Goal: Answer question/provide support: Share knowledge or assist other users

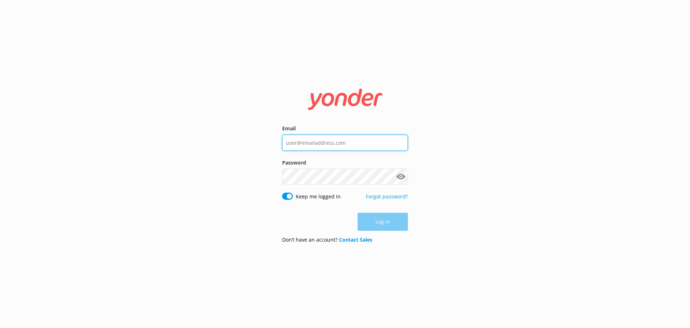
click at [314, 146] on input "Email" at bounding box center [345, 142] width 126 height 16
type input "[PERSON_NAME][EMAIL_ADDRESS][DOMAIN_NAME]"
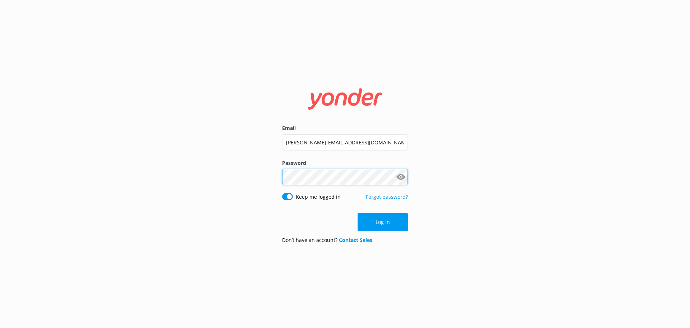
click button "Log in" at bounding box center [383, 222] width 50 height 18
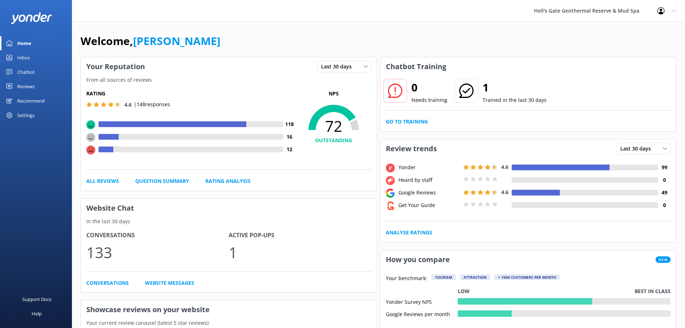
click at [22, 71] on div "Chatbot" at bounding box center [26, 72] width 18 height 14
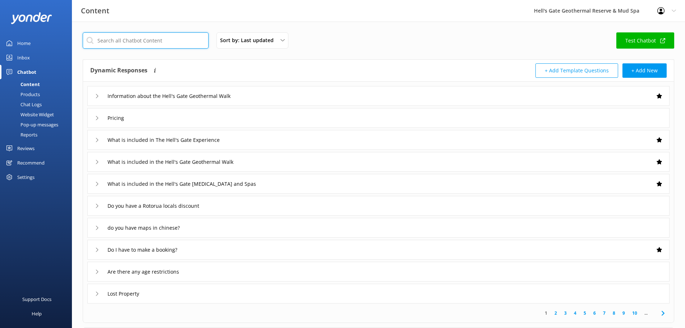
click at [132, 35] on input "text" at bounding box center [146, 40] width 126 height 16
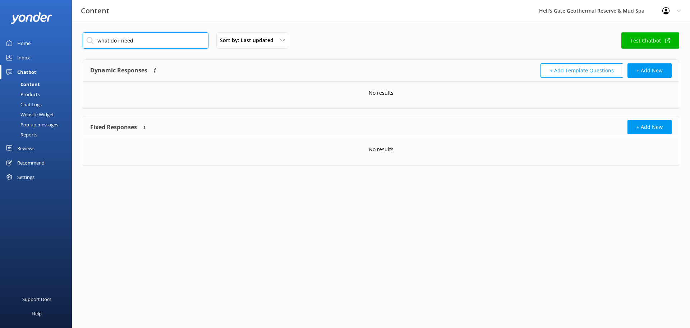
drag, startPoint x: 156, startPoint y: 43, endPoint x: 0, endPoint y: 14, distance: 159.0
click at [0, 22] on div "Content Hell's Gate Geothermal Reserve & Mud Spa Profile Settings Logout Home I…" at bounding box center [345, 104] width 690 height 165
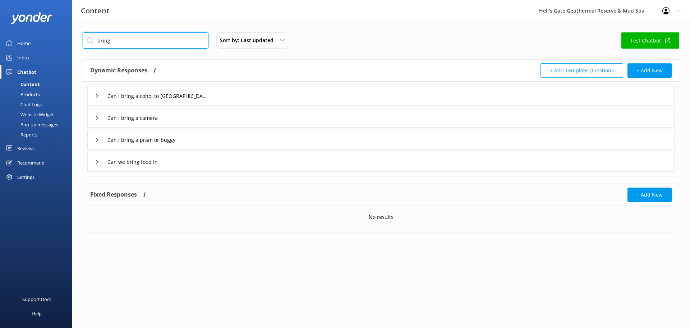
type input "bring"
click at [174, 156] on div "Can we bring food in" at bounding box center [381, 162] width 588 height 20
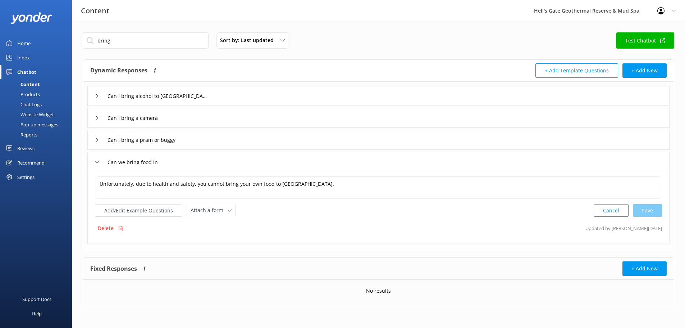
click at [173, 155] on div "Can we bring food in" at bounding box center [378, 162] width 582 height 20
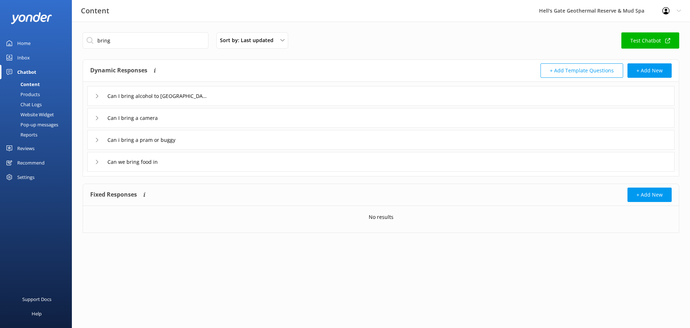
click at [190, 133] on div "Can i bring a pram or buggy" at bounding box center [381, 140] width 588 height 20
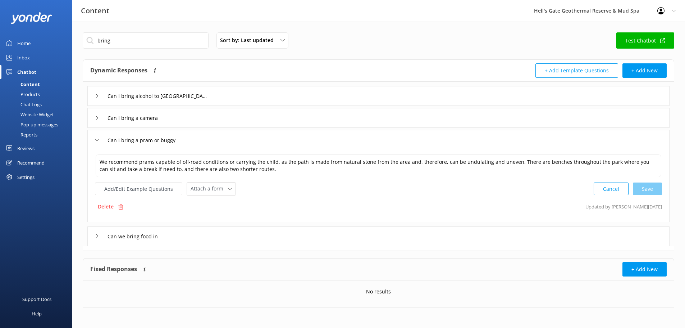
click at [190, 137] on div "Can i bring a pram or buggy" at bounding box center [378, 140] width 582 height 20
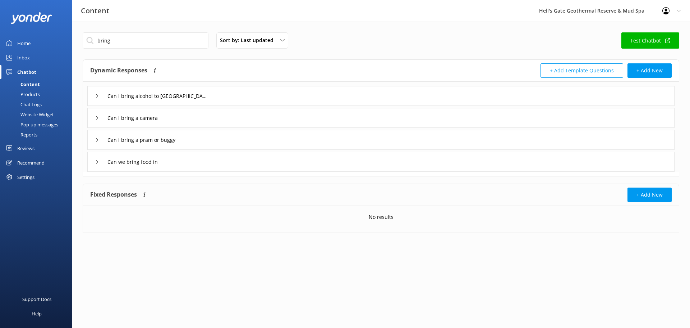
click at [193, 123] on div "Can I bring a camera" at bounding box center [381, 118] width 588 height 20
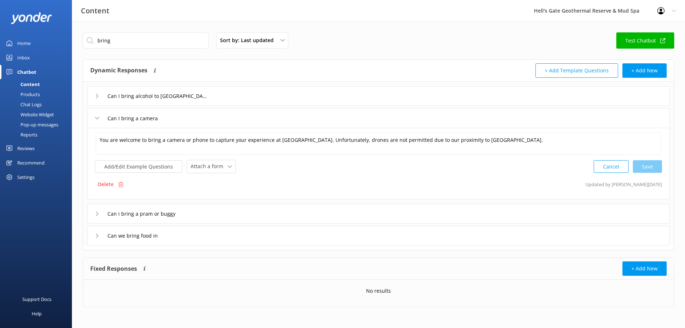
click at [193, 123] on div "Can I bring a camera" at bounding box center [378, 118] width 582 height 20
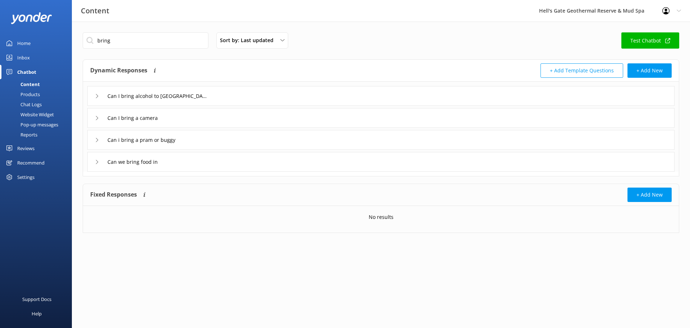
click at [217, 99] on div "Can I bring alcohol to [GEOGRAPHIC_DATA]?" at bounding box center [381, 96] width 588 height 20
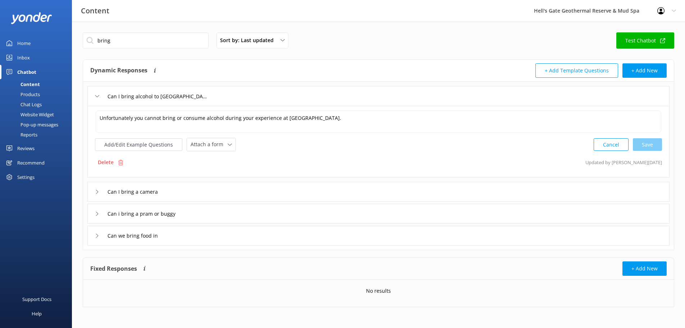
click at [216, 97] on div "Can I bring alcohol to [GEOGRAPHIC_DATA]?" at bounding box center [378, 96] width 582 height 20
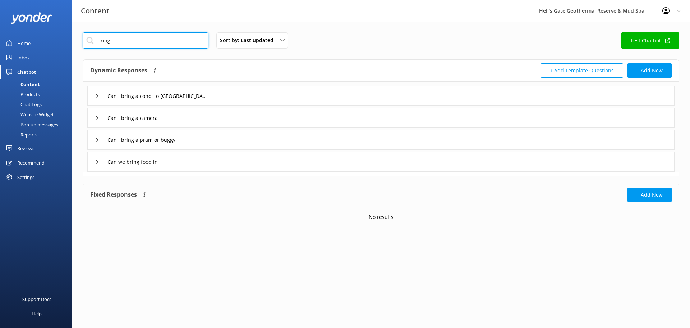
drag, startPoint x: 134, startPoint y: 44, endPoint x: 78, endPoint y: 46, distance: 56.1
click at [78, 46] on div "bring Sort by: Last updated Title (A-Z) Last updated Test Chatbot Dynamic Respo…" at bounding box center [381, 138] width 619 height 233
click at [139, 43] on input "bring" at bounding box center [146, 40] width 126 height 16
click at [18, 36] on div at bounding box center [36, 18] width 72 height 36
click at [17, 42] on link "Home" at bounding box center [36, 43] width 72 height 14
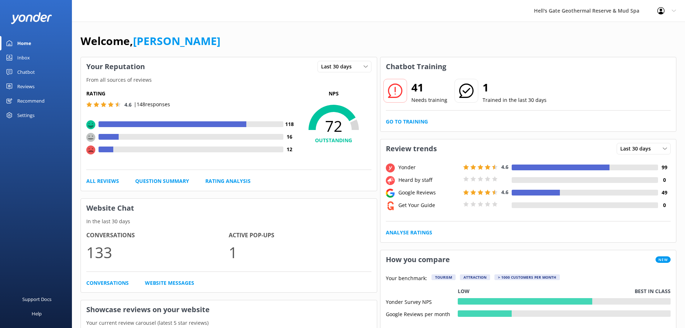
click at [386, 117] on div "41 Needs training 1 Trained in the last 30 days Go to Training" at bounding box center [528, 103] width 296 height 55
click at [397, 119] on link "Go to Training" at bounding box center [407, 122] width 42 height 8
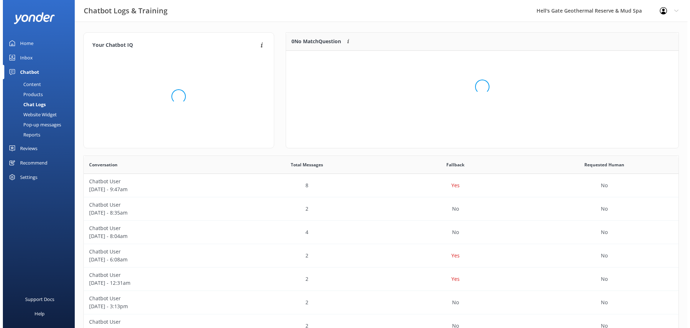
scroll to position [6, 6]
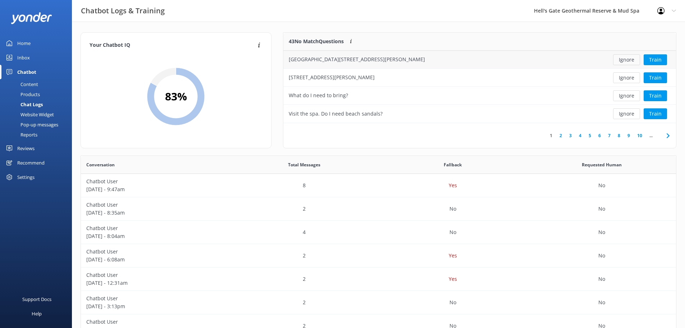
click at [633, 57] on button "Ignore" at bounding box center [626, 59] width 27 height 11
click at [631, 58] on button "Ignore" at bounding box center [626, 59] width 27 height 11
click at [650, 58] on button "Train" at bounding box center [655, 59] width 23 height 11
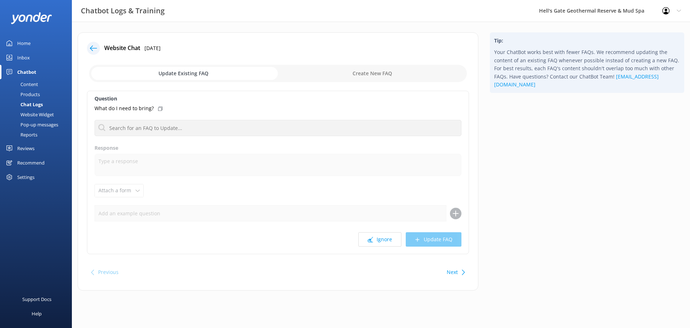
click at [330, 73] on input "checkbox" at bounding box center [278, 73] width 378 height 17
checkbox input "true"
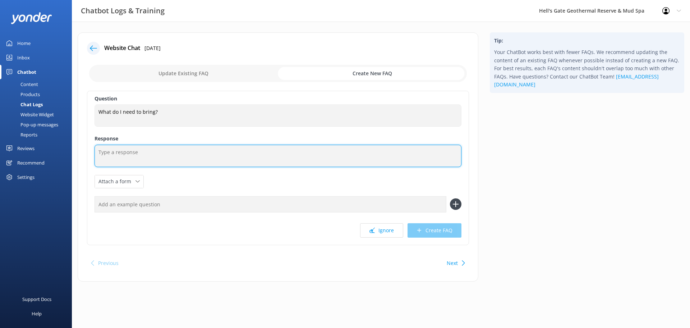
click at [134, 157] on textarea at bounding box center [278, 156] width 367 height 22
paste textarea "therefore recommend bringing along comfortable shoes, sunglasses and water for …"
click at [130, 153] on textarea "therefore recommend bringing along comfortable shoes, sunglasses and water for …" at bounding box center [278, 156] width 367 height 22
drag, startPoint x: 123, startPoint y: 152, endPoint x: 9, endPoint y: 140, distance: 114.2
click at [9, 140] on div "Chatbot Logs & Training Hell's Gate Geothermal Reserve & Mud Spa Profile Settin…" at bounding box center [345, 162] width 690 height 281
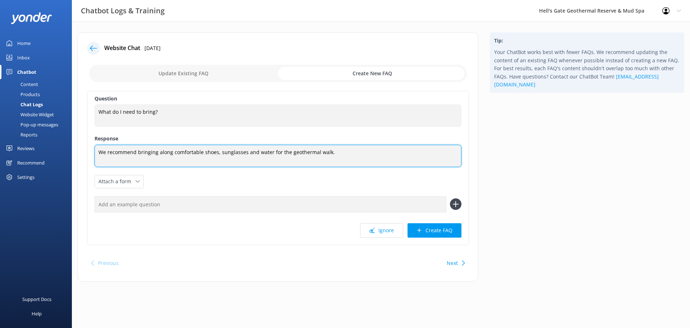
click at [328, 149] on textarea "We recommend bringing along comfortable shoes, sunglasses and water for the geo…" at bounding box center [278, 156] width 367 height 22
click at [289, 153] on textarea "We recommend bringing along comfortable shoes, sunglasses and water for the geo…" at bounding box center [278, 156] width 367 height 23
drag, startPoint x: 319, startPoint y: 152, endPoint x: 323, endPoint y: 152, distance: 4.0
click at [319, 152] on textarea "We recommend bringing along comfortable shoes, sunglasses and water for the Geo…" at bounding box center [278, 156] width 367 height 23
click at [433, 151] on textarea "We recommend bringing along comfortable shoes, sunglasses and water for the Geo…" at bounding box center [278, 156] width 367 height 23
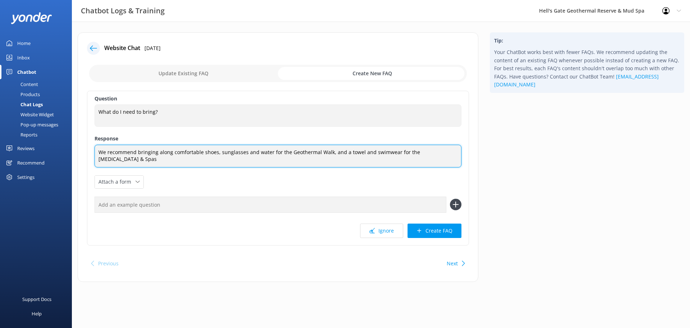
click at [452, 155] on textarea "We recommend bringing along comfortable shoes, sunglasses and water for the Geo…" at bounding box center [278, 156] width 367 height 23
type textarea "We recommend bringing along comfortable shoes, sunglasses and water for the Geo…"
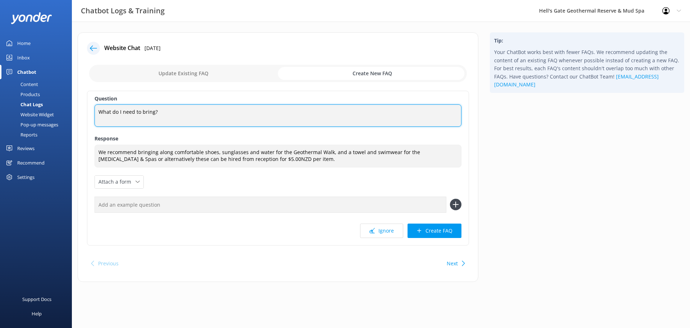
drag, startPoint x: 164, startPoint y: 110, endPoint x: 59, endPoint y: 110, distance: 105.0
click at [55, 110] on div "Chatbot Logs & Training Hell's Gate Geothermal Reserve & Mud Spa Profile Settin…" at bounding box center [345, 163] width 690 height 282
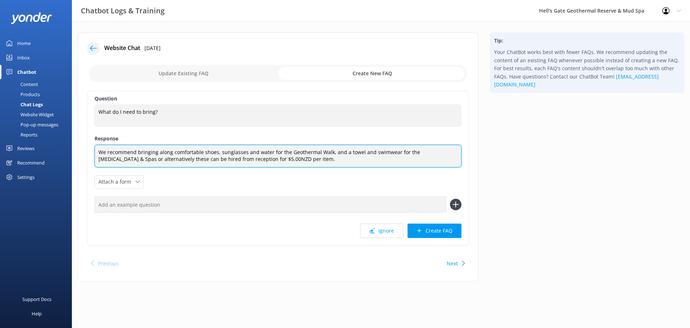
click at [280, 158] on textarea "We recommend bringing along comfortable shoes, sunglasses and water for the Geo…" at bounding box center [278, 156] width 367 height 23
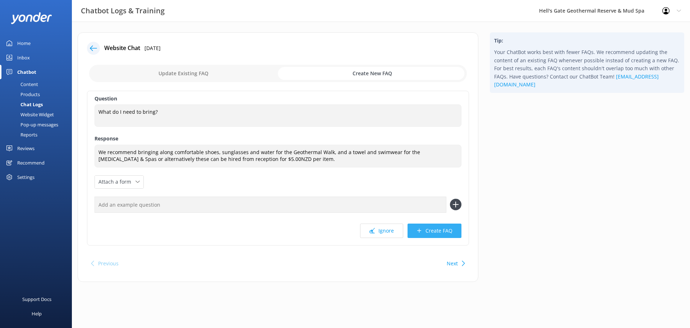
click at [442, 231] on button "Create FAQ" at bounding box center [435, 230] width 54 height 14
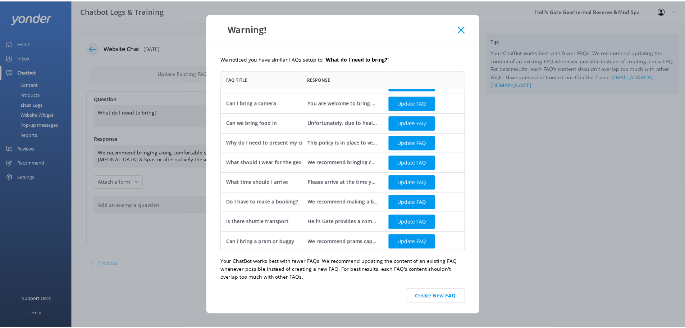
scroll to position [16, 0]
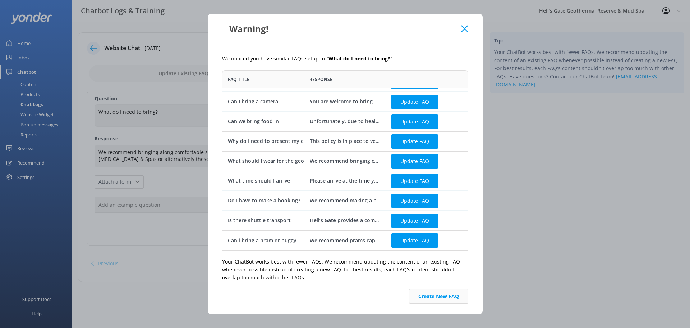
click at [437, 292] on button "Create New FAQ" at bounding box center [438, 296] width 59 height 14
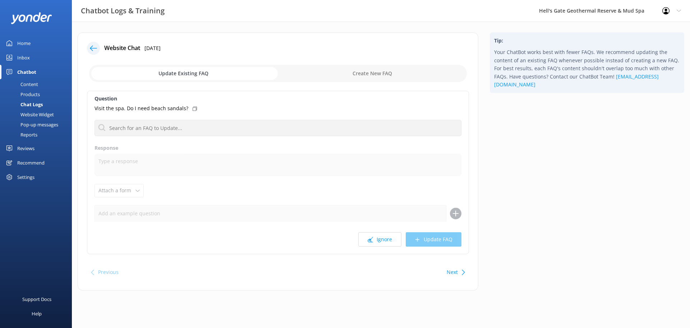
click at [28, 104] on div "Chat Logs" at bounding box center [23, 104] width 38 height 10
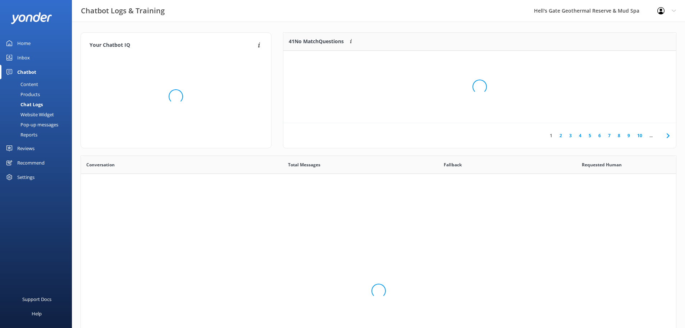
scroll to position [247, 590]
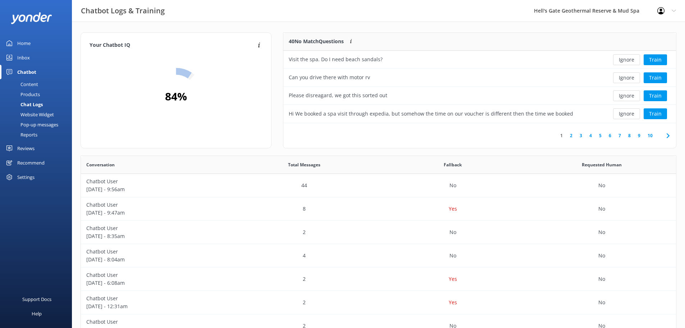
click at [28, 83] on div "Content" at bounding box center [21, 84] width 34 height 10
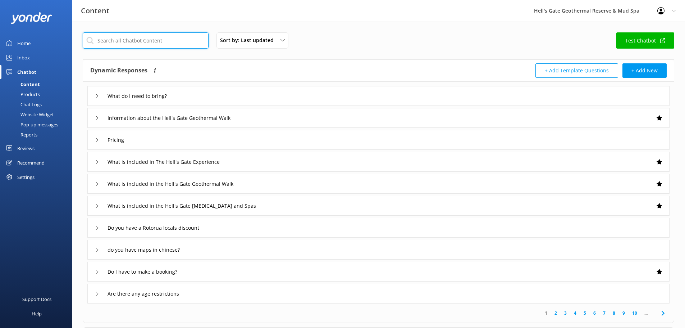
click at [128, 39] on input "text" at bounding box center [146, 40] width 126 height 16
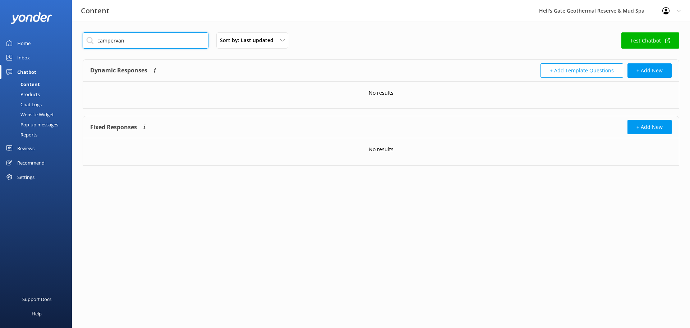
drag, startPoint x: 160, startPoint y: 40, endPoint x: 116, endPoint y: 40, distance: 43.5
click at [116, 40] on input "campervan" at bounding box center [146, 40] width 126 height 16
drag, startPoint x: 117, startPoint y: 40, endPoint x: 0, endPoint y: 22, distance: 118.6
click at [3, 22] on div "Content Hell's Gate Geothermal Reserve & Mud Spa Profile Settings Logout Home I…" at bounding box center [345, 104] width 690 height 165
type input "caravan"
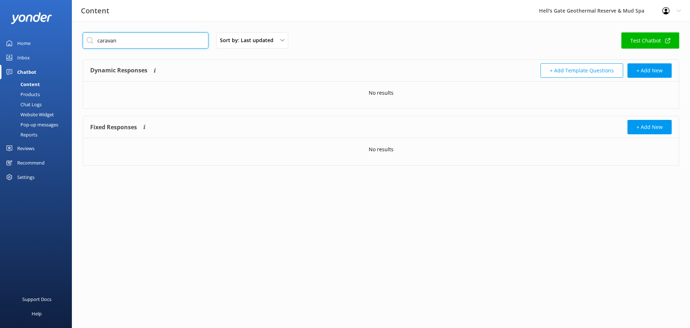
drag, startPoint x: 150, startPoint y: 42, endPoint x: 12, endPoint y: 21, distance: 139.7
click at [12, 22] on div "Content Hell's Gate Geothermal Reserve & Mud Spa Profile Settings Logout Home I…" at bounding box center [345, 104] width 690 height 165
type input "parking"
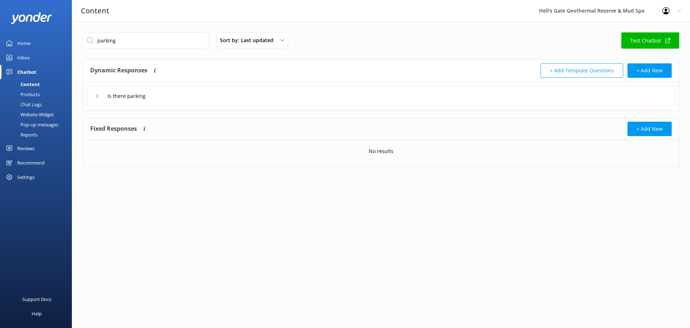
click at [160, 103] on div "Is there parking" at bounding box center [381, 96] width 588 height 20
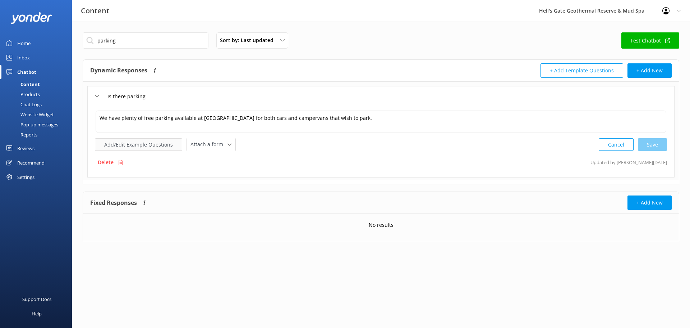
click at [164, 143] on button "Add/Edit Example Questions" at bounding box center [138, 144] width 87 height 13
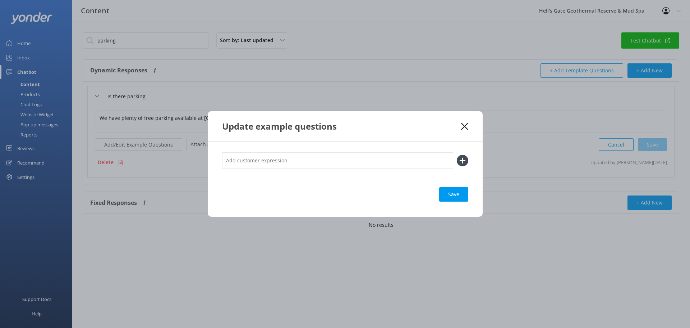
click at [239, 157] on input "text" at bounding box center [337, 160] width 231 height 16
paste input "Can you drive there with motor rv"
type input "Can you drive there with motor rv"
click at [445, 193] on div "Save" at bounding box center [453, 194] width 29 height 14
click at [467, 126] on icon at bounding box center [464, 126] width 7 height 7
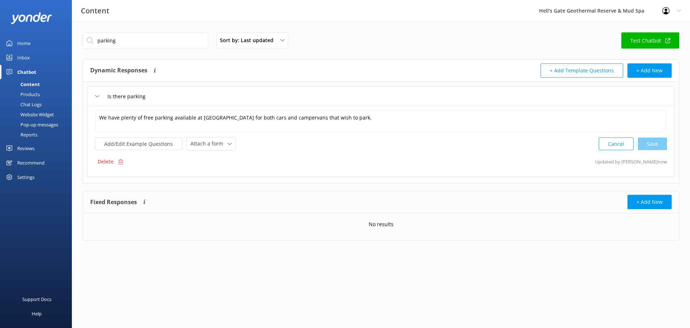
click at [22, 47] on div "Home" at bounding box center [23, 43] width 13 height 14
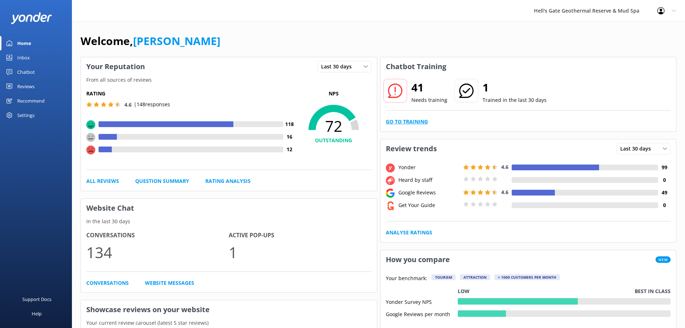
click at [404, 121] on link "Go to Training" at bounding box center [407, 122] width 42 height 8
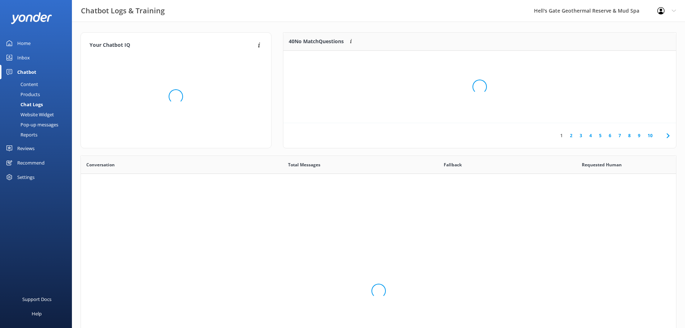
scroll to position [247, 590]
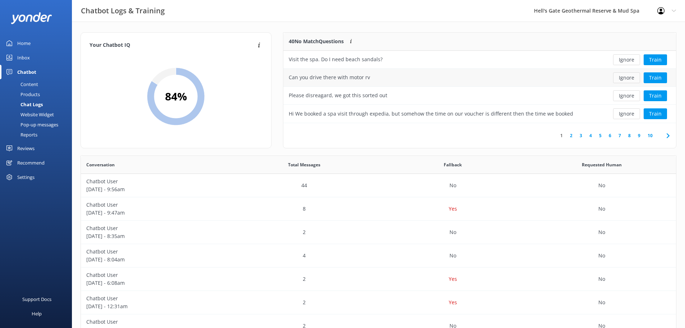
click at [623, 76] on button "Ignore" at bounding box center [626, 77] width 27 height 11
